Goal: Obtain resource: Obtain resource

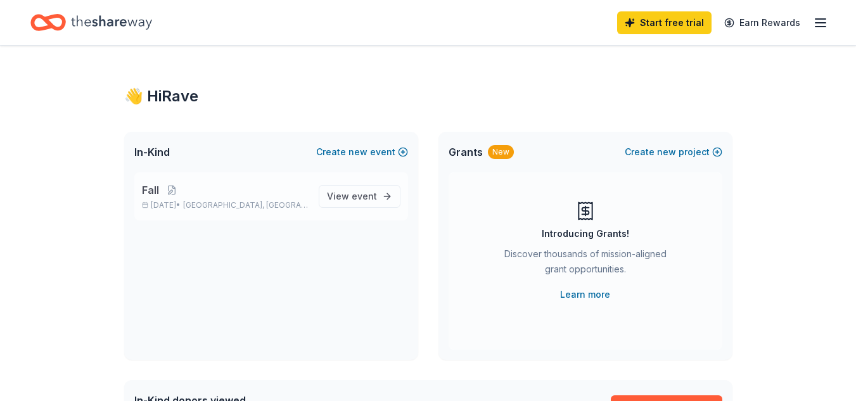
click at [187, 198] on div "Fall Nov 22, 2025 • South Windsor, CT" at bounding box center [225, 197] width 167 height 28
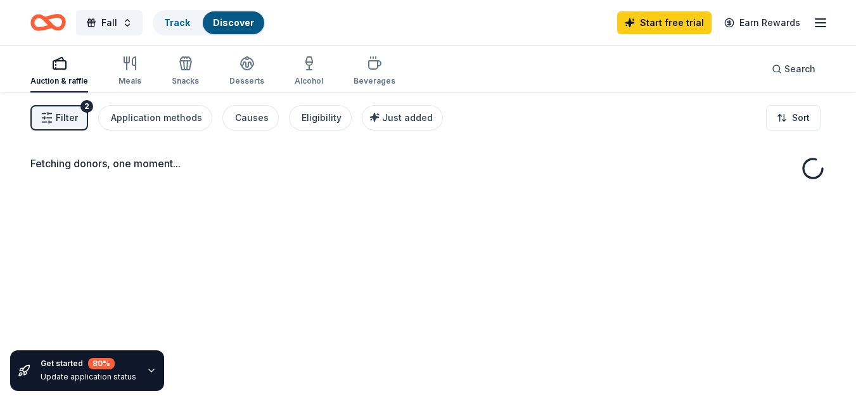
click at [194, 200] on div "Fetching donors, one moment..." at bounding box center [428, 293] width 856 height 401
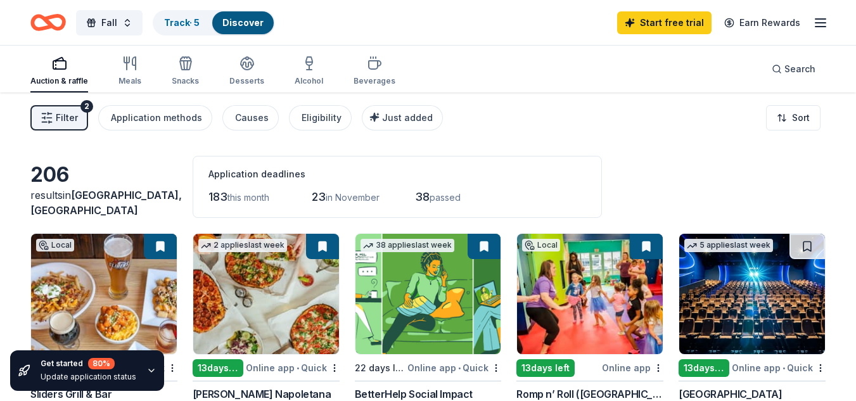
drag, startPoint x: 855, startPoint y: 67, endPoint x: 856, endPoint y: 94, distance: 27.9
click at [855, 94] on html "Fall Track · 5 Discover Start free trial Earn Rewards Auction & raffle Meals Sn…" at bounding box center [428, 200] width 856 height 401
click at [61, 65] on icon "button" at bounding box center [59, 63] width 15 height 15
click at [128, 77] on div "Meals" at bounding box center [129, 81] width 23 height 10
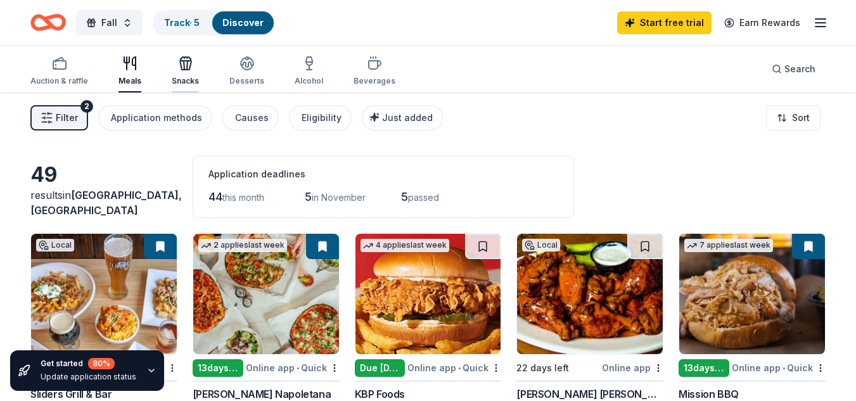
click at [178, 67] on icon "button" at bounding box center [185, 63] width 15 height 15
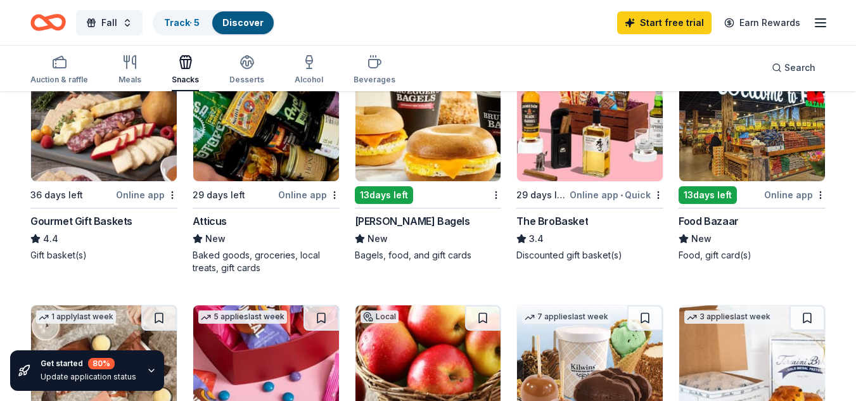
scroll to position [392, 0]
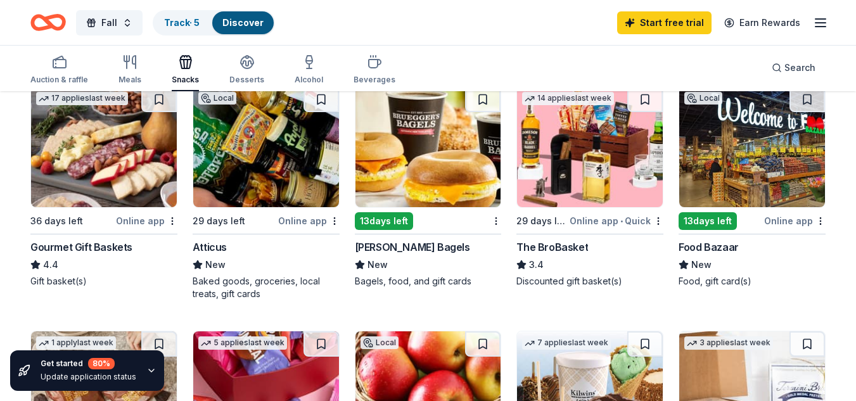
click at [409, 125] on img at bounding box center [428, 147] width 146 height 120
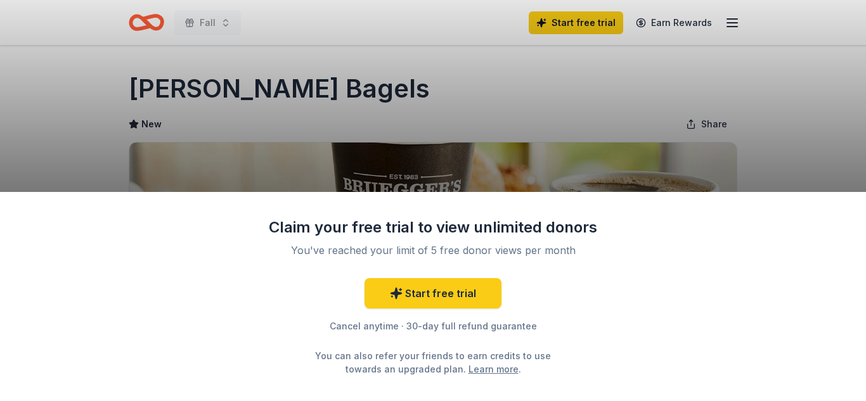
click at [777, 148] on div "Claim your free trial to view unlimited donors You've reached your limit of 5 f…" at bounding box center [433, 200] width 866 height 401
click at [338, 91] on div "Claim your free trial to view unlimited donors You've reached your limit of 5 f…" at bounding box center [433, 200] width 866 height 401
drag, startPoint x: 364, startPoint y: 94, endPoint x: 120, endPoint y: 81, distance: 245.0
click at [120, 81] on div "Claim your free trial to view unlimited donors You've reached your limit of 5 f…" at bounding box center [433, 200] width 866 height 401
click at [843, 156] on div "Claim your free trial to view unlimited donors You've reached your limit of 5 f…" at bounding box center [433, 200] width 866 height 401
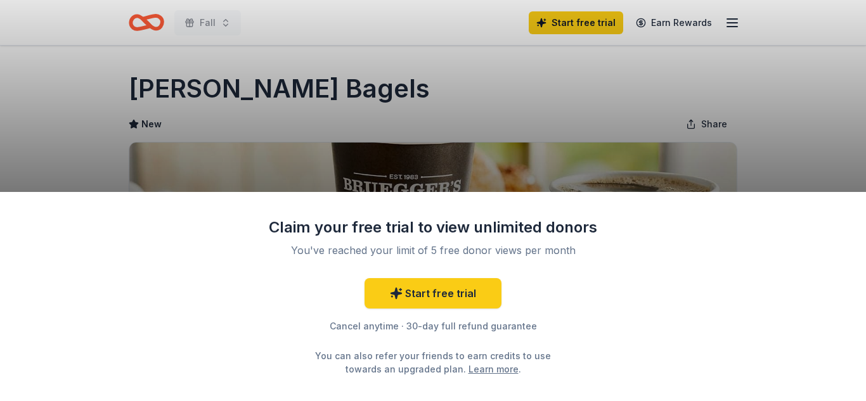
click at [134, 25] on div "Claim your free trial to view unlimited donors You've reached your limit of 5 f…" at bounding box center [433, 200] width 866 height 401
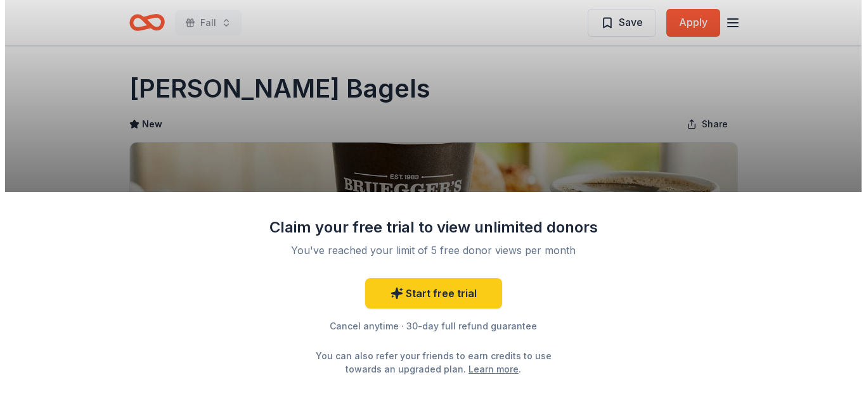
scroll to position [11, 0]
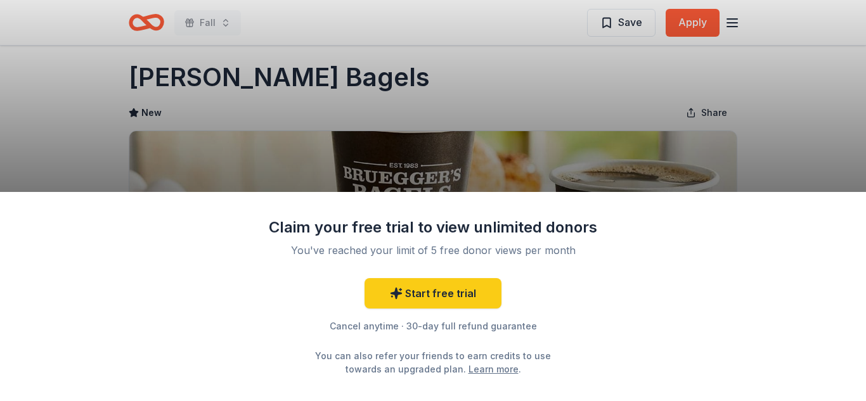
drag, startPoint x: 861, startPoint y: 86, endPoint x: 865, endPoint y: 171, distance: 85.6
click at [855, 171] on html "Fall Save Apply Due in 13 days Share Bruegger's Bagels New Share Donating in AL…" at bounding box center [433, 189] width 866 height 401
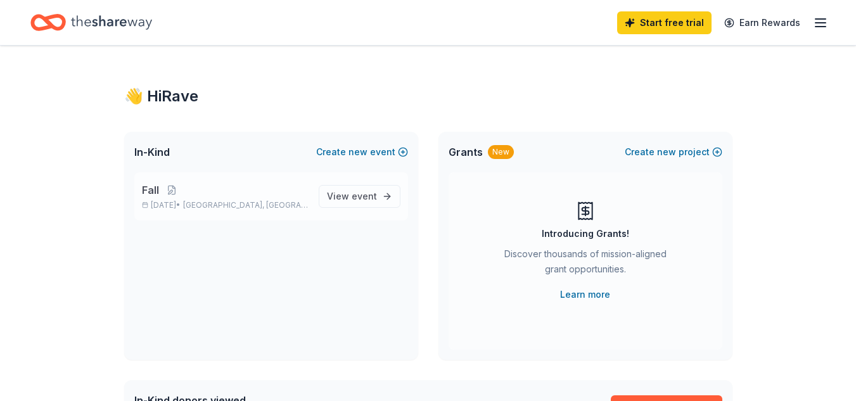
click at [146, 191] on span "Fall" at bounding box center [150, 190] width 17 height 15
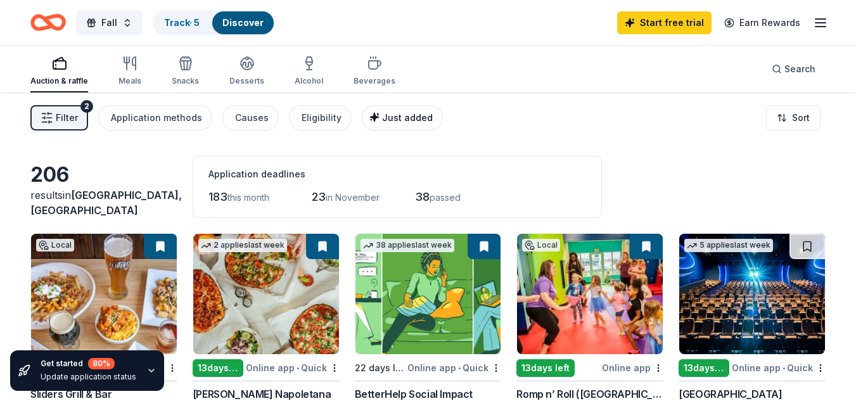
click at [401, 120] on span "Just added" at bounding box center [407, 117] width 51 height 11
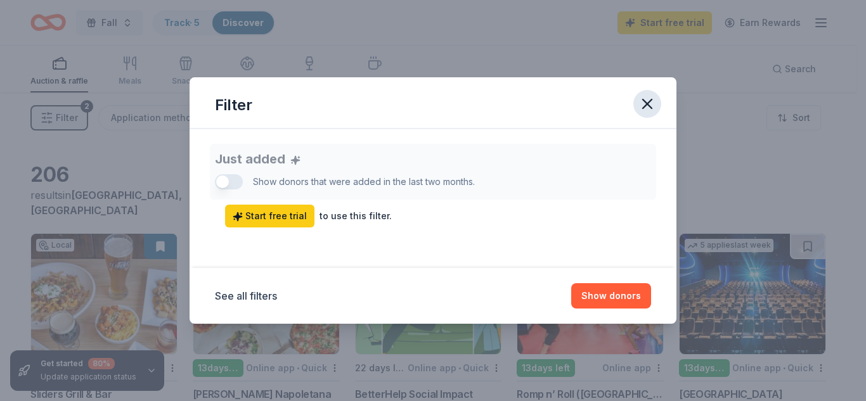
click at [640, 94] on button "button" at bounding box center [647, 104] width 28 height 28
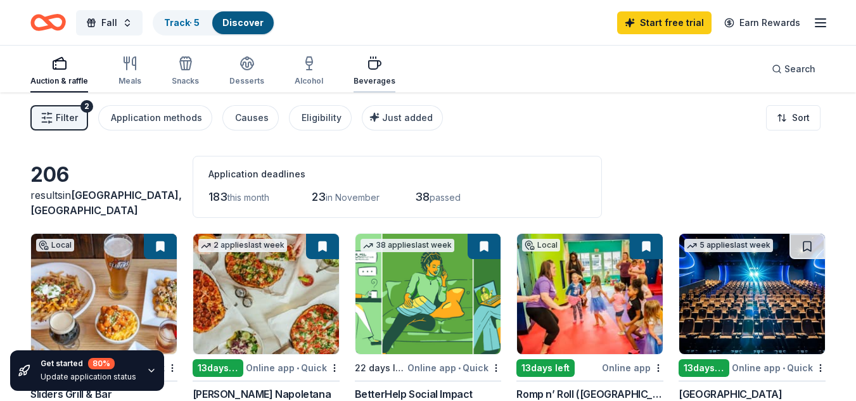
click at [357, 72] on div "Beverages" at bounding box center [375, 71] width 42 height 30
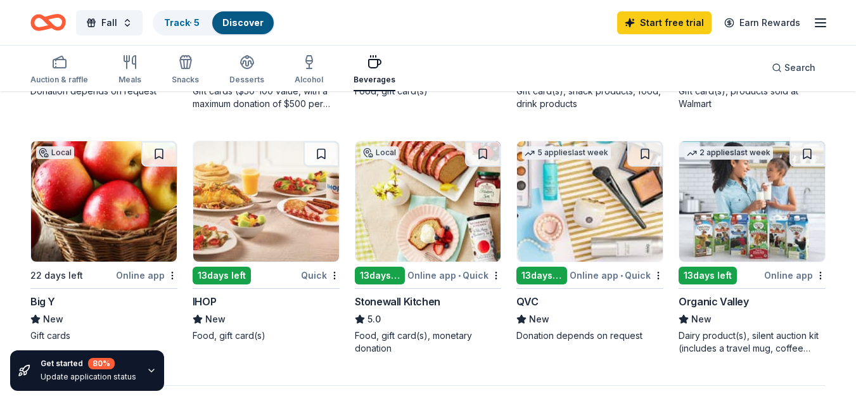
scroll to position [841, 0]
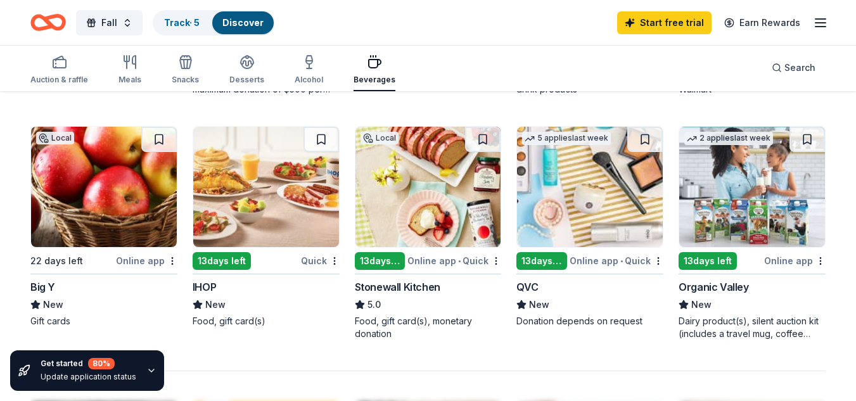
click at [314, 258] on div "Quick" at bounding box center [320, 261] width 39 height 16
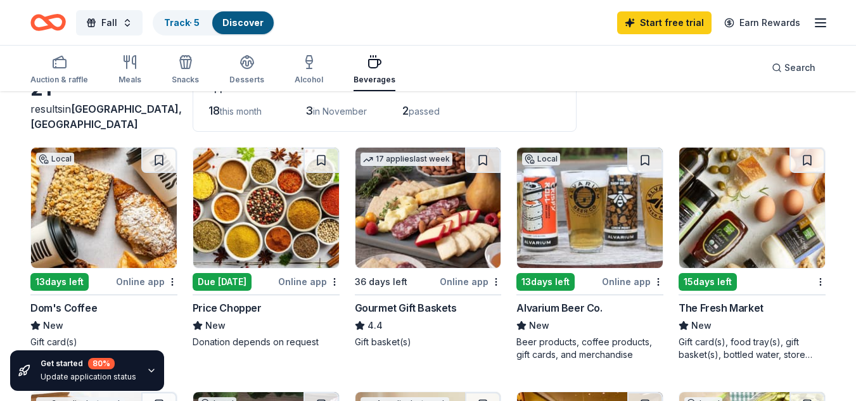
scroll to position [0, 0]
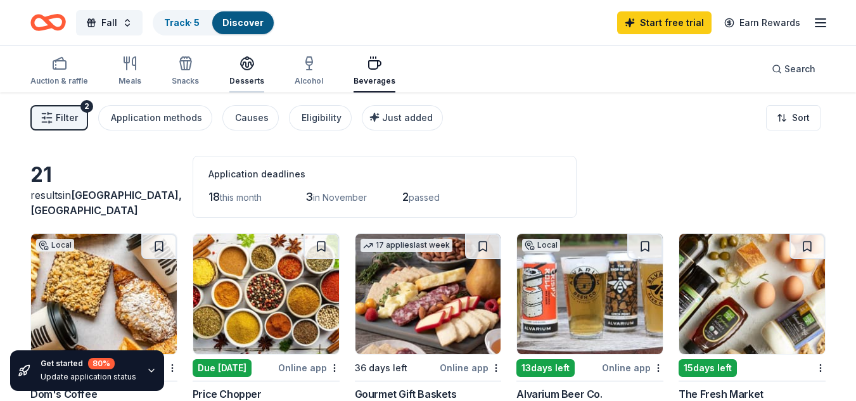
click at [246, 69] on icon "button" at bounding box center [246, 67] width 11 height 4
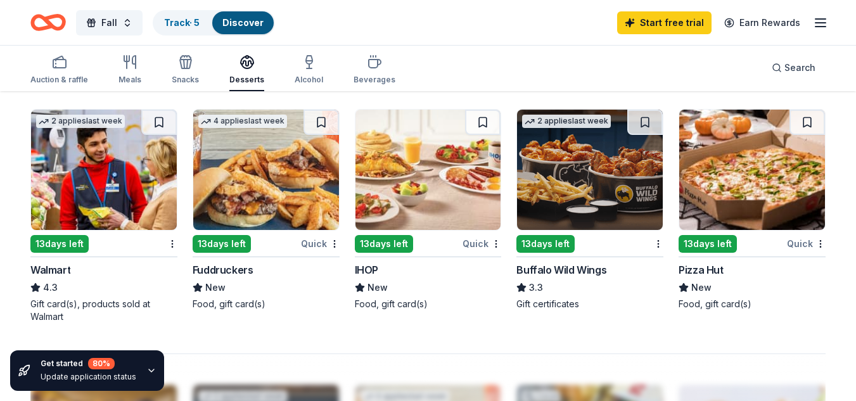
scroll to position [849, 0]
